Goal: Book appointment/travel/reservation

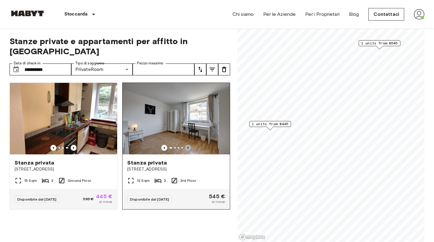
click at [189, 146] on icon "Previous image" at bounding box center [188, 148] width 6 height 6
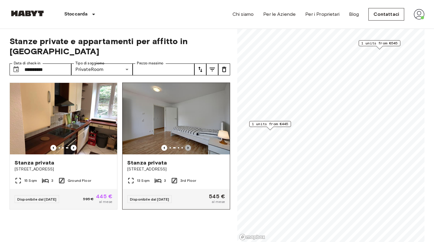
click at [190, 147] on icon "Previous image" at bounding box center [188, 148] width 6 height 6
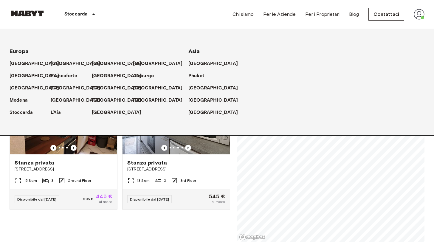
click at [86, 12] on p "Stoccarda" at bounding box center [75, 14] width 23 height 7
click at [92, 13] on icon at bounding box center [93, 14] width 7 height 7
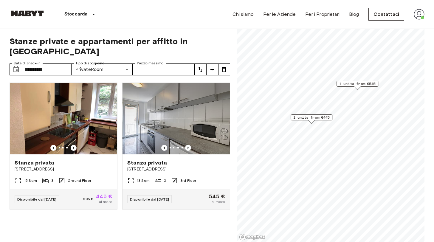
click at [92, 14] on icon at bounding box center [93, 14] width 3 height 1
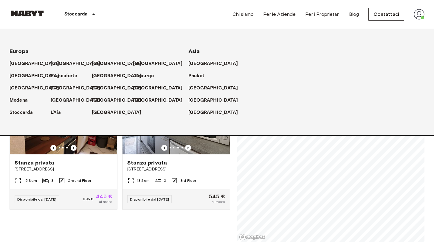
click at [88, 13] on div "Stoccarda" at bounding box center [80, 14] width 71 height 29
